Goal: Information Seeking & Learning: Learn about a topic

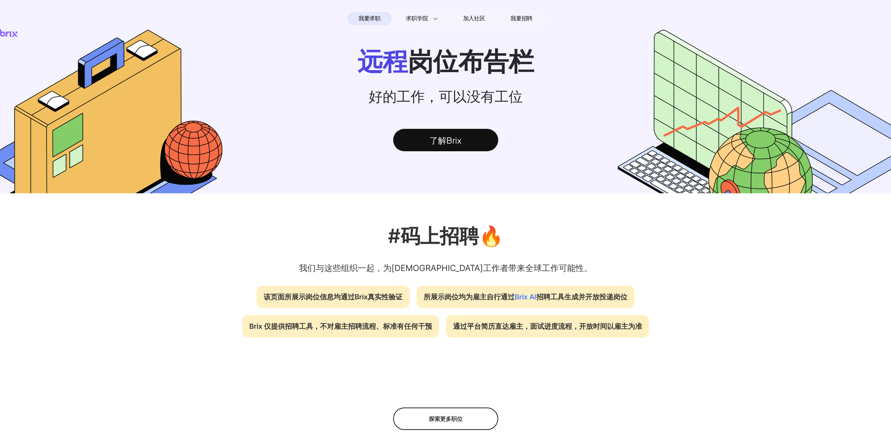
click at [460, 138] on div "了解Brix" at bounding box center [445, 140] width 105 height 22
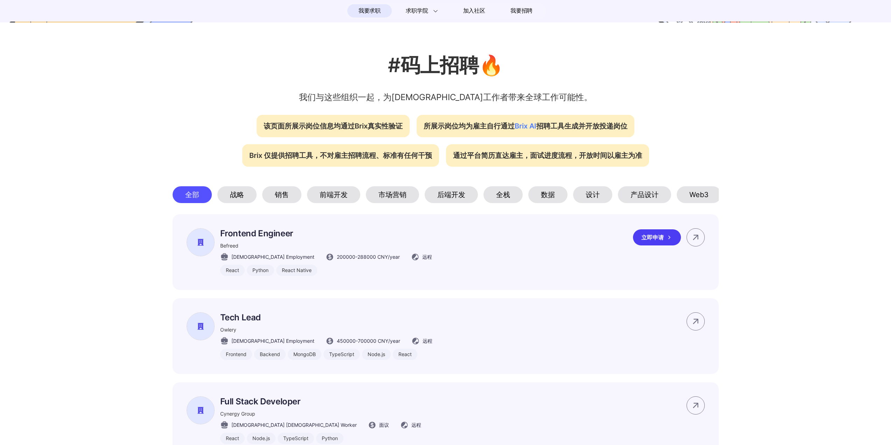
scroll to position [105, 0]
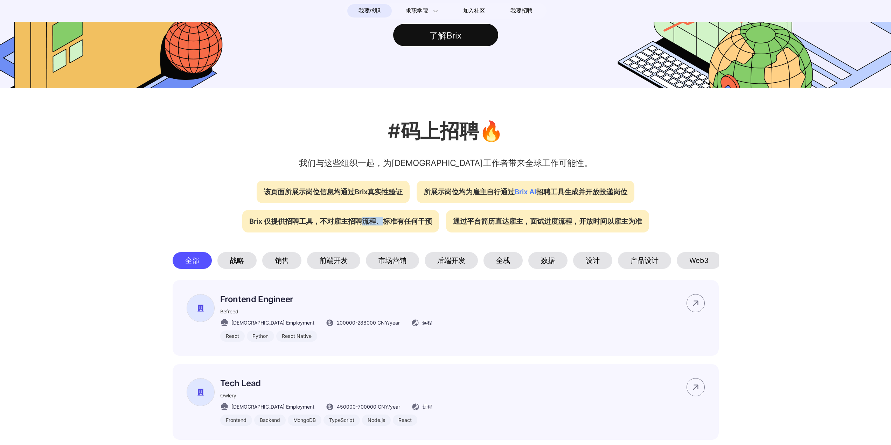
drag, startPoint x: 358, startPoint y: 225, endPoint x: 387, endPoint y: 224, distance: 28.4
click at [386, 224] on div "Brix 仅提供招聘工具，不对雇主招聘流程、标准有任何干预" at bounding box center [340, 221] width 197 height 22
click at [403, 224] on div "Brix 仅提供招聘工具，不对雇主招聘流程、标准有任何干预" at bounding box center [340, 221] width 197 height 22
drag, startPoint x: 405, startPoint y: 224, endPoint x: 423, endPoint y: 224, distance: 18.5
click at [423, 224] on div "Brix 仅提供招聘工具，不对雇主招聘流程、标准有任何干预" at bounding box center [340, 221] width 197 height 22
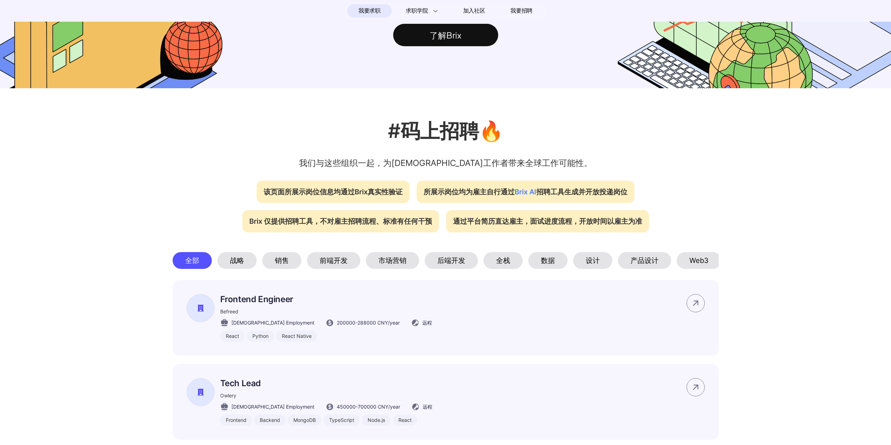
click at [433, 224] on div "Brix 仅提供招聘工具，不对雇主招聘流程、标准有任何干预" at bounding box center [340, 221] width 197 height 22
drag, startPoint x: 481, startPoint y: 224, endPoint x: 508, endPoint y: 224, distance: 26.6
click at [508, 224] on div "通过平台简历直达雇主，面试进度流程，开放时间以雇主为准" at bounding box center [547, 221] width 203 height 22
drag, startPoint x: 519, startPoint y: 224, endPoint x: 530, endPoint y: 220, distance: 11.6
click at [520, 223] on div "通过平台简历直达雇主，面试进度流程，开放时间以雇主为准" at bounding box center [547, 221] width 203 height 22
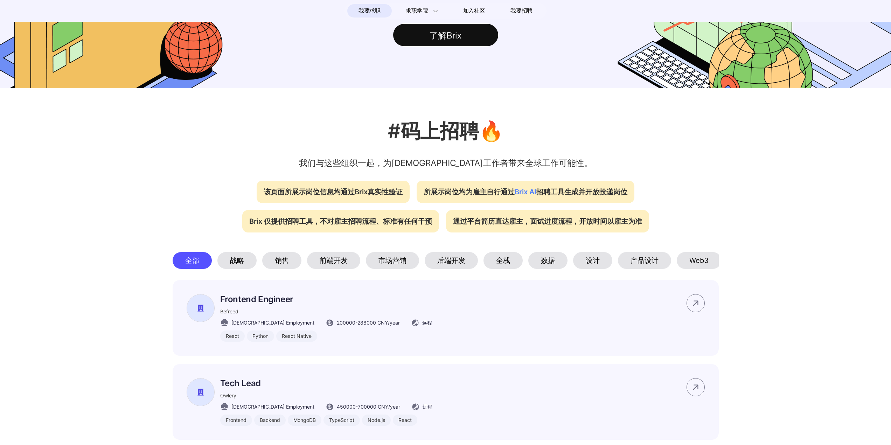
click at [645, 131] on p "#码上招聘🔥" at bounding box center [445, 130] width 891 height 29
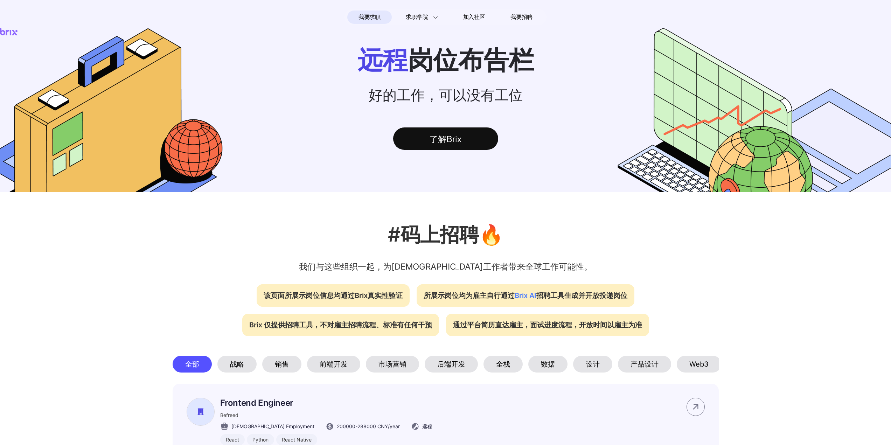
scroll to position [0, 0]
